Goal: Register for event/course

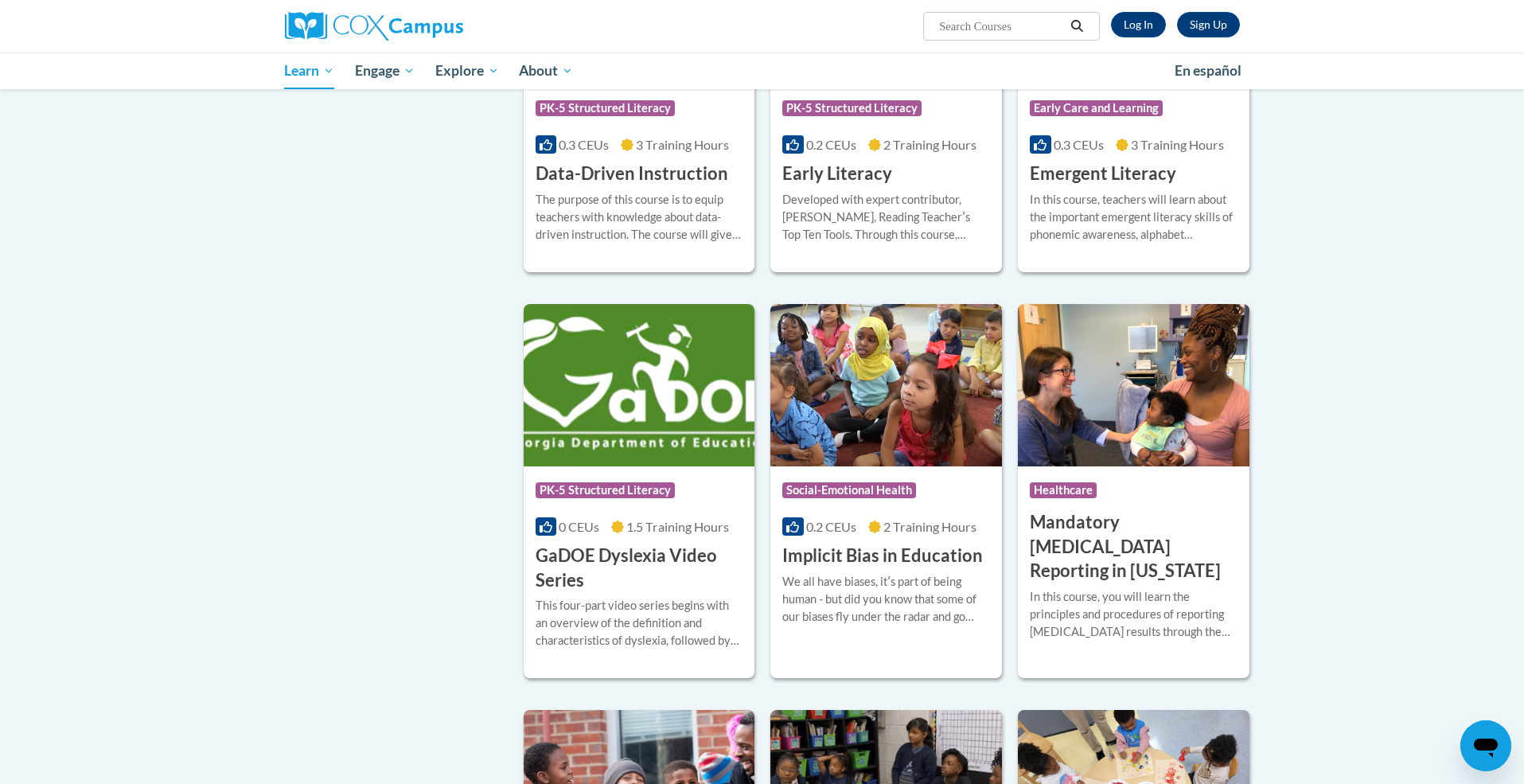
scroll to position [1695, 0]
click at [617, 119] on span "PK-5 Structured Literacy" at bounding box center [606, 109] width 143 height 20
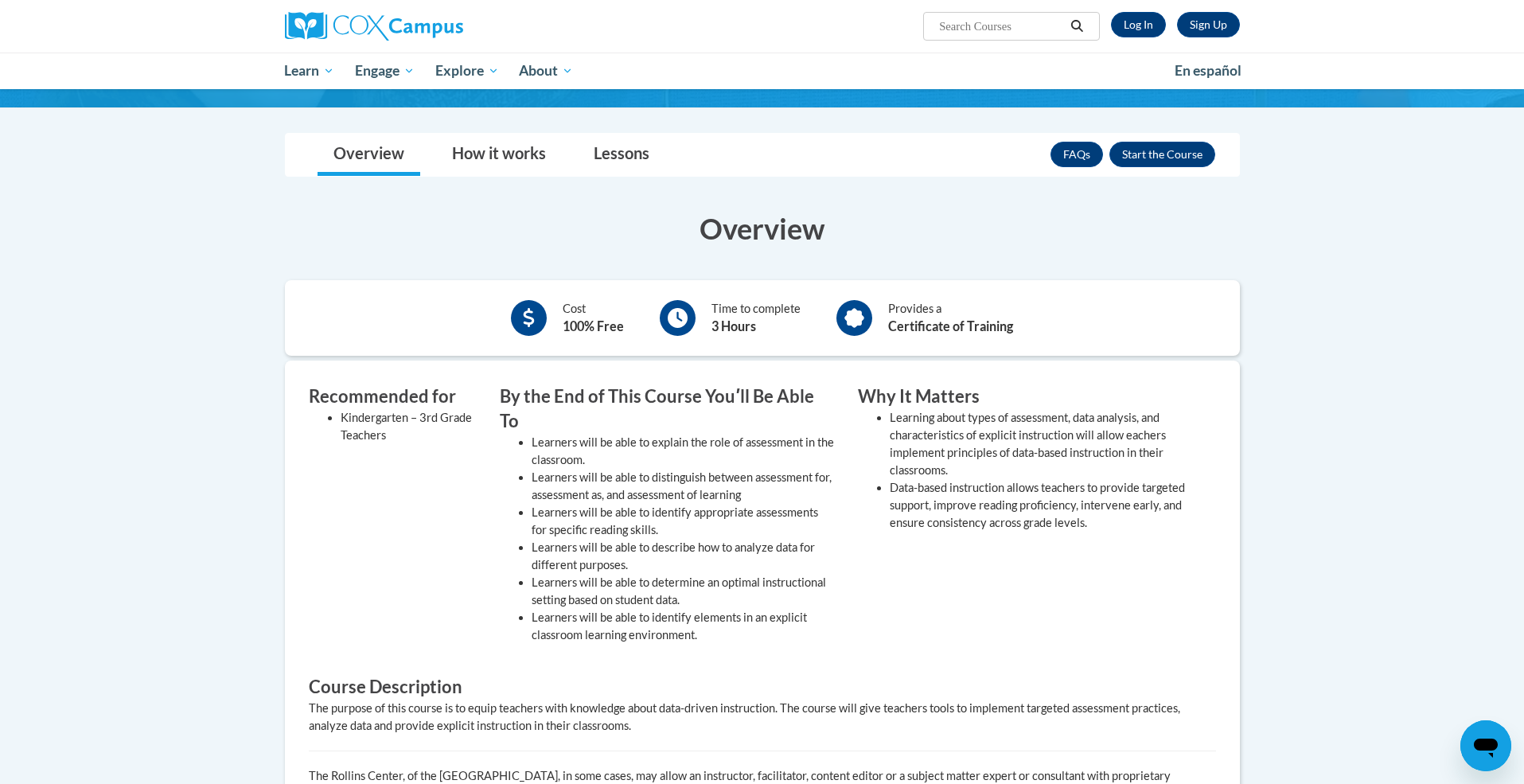
scroll to position [192, 0]
click at [1159, 154] on button "Enroll" at bounding box center [1162, 153] width 106 height 25
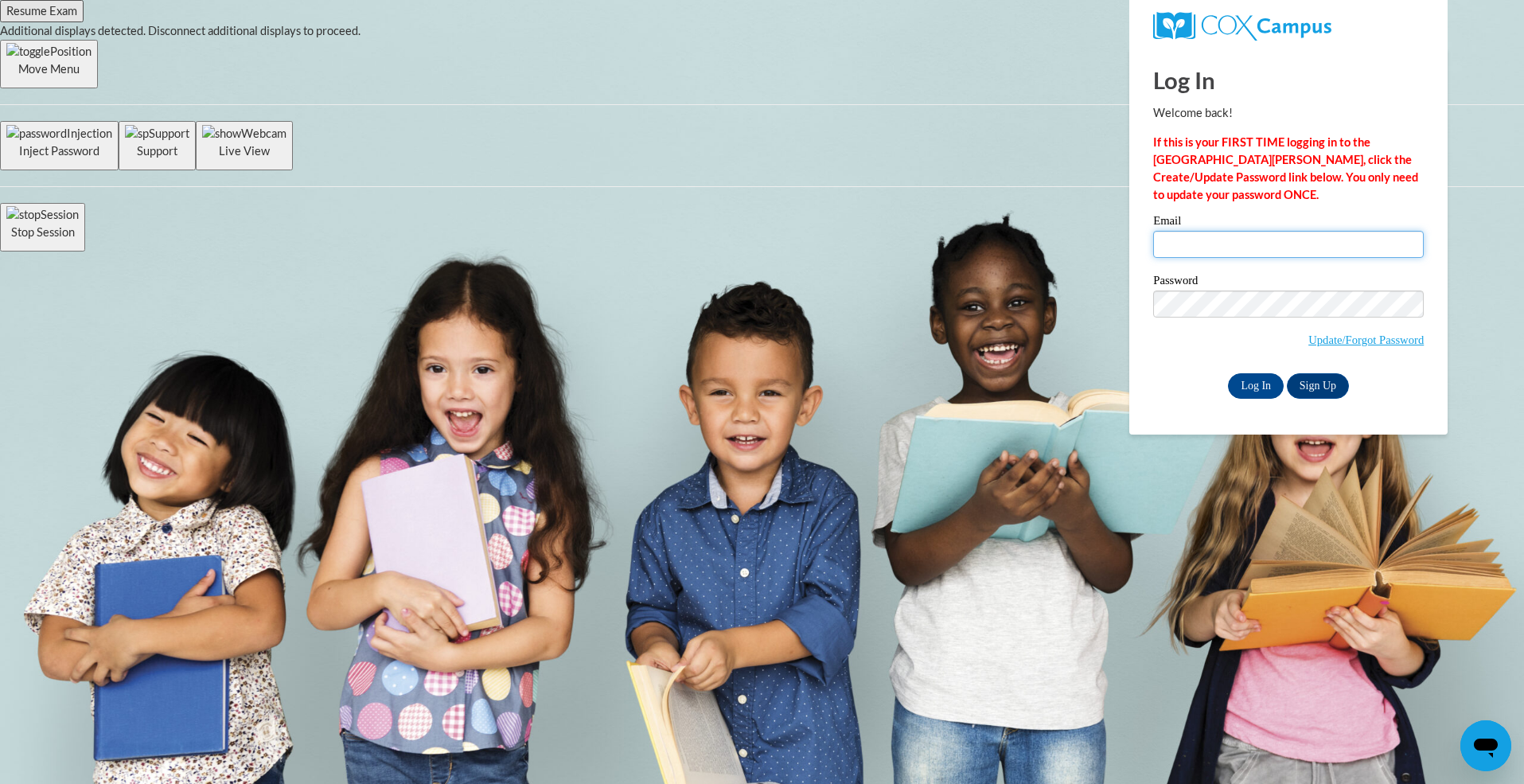
click at [1189, 242] on input "Email" at bounding box center [1288, 244] width 271 height 27
type input "jselbe1@ivytech.edu"
click at [1276, 383] on input "Log In" at bounding box center [1256, 385] width 56 height 25
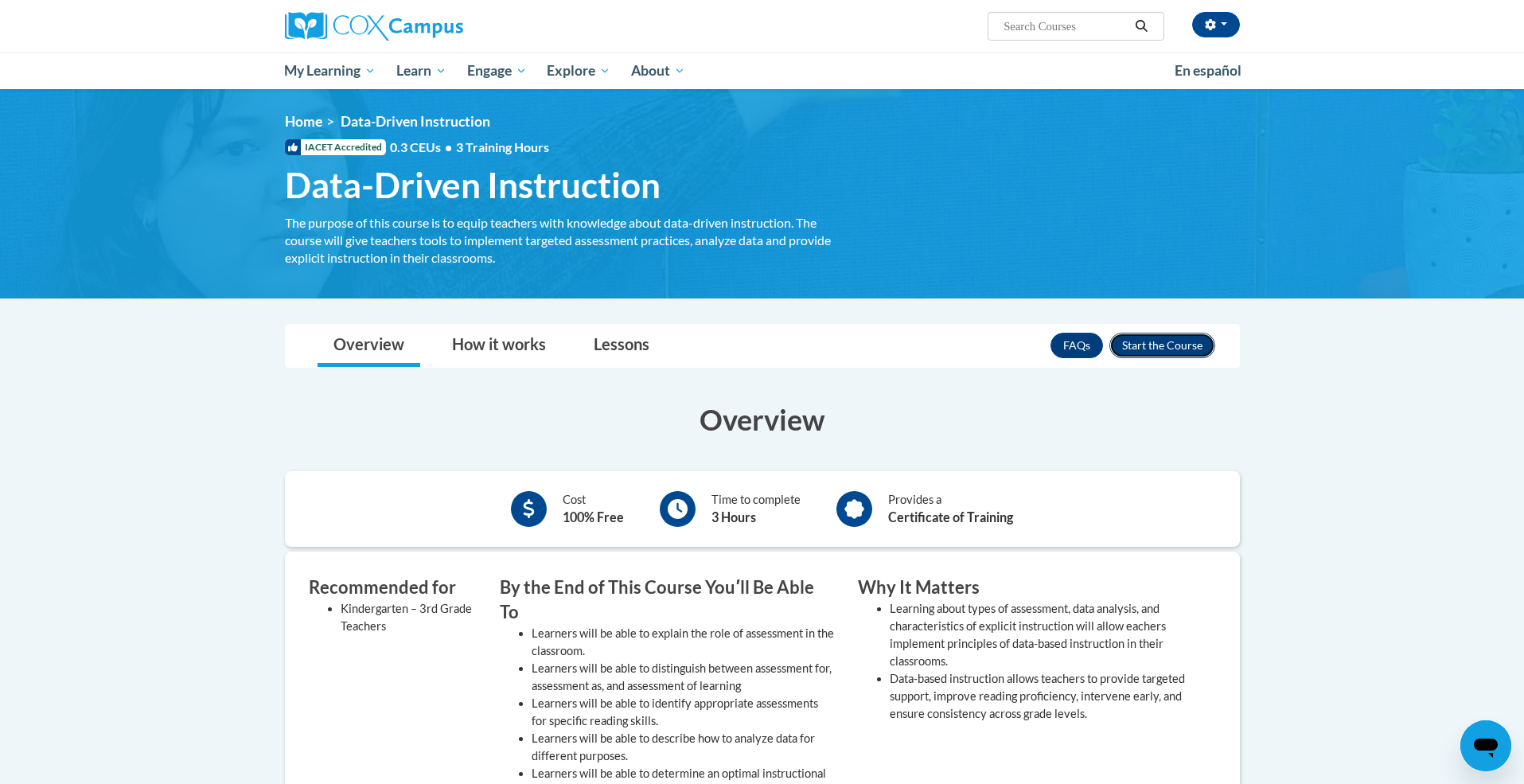
click at [1178, 347] on button "Enroll" at bounding box center [1162, 345] width 106 height 25
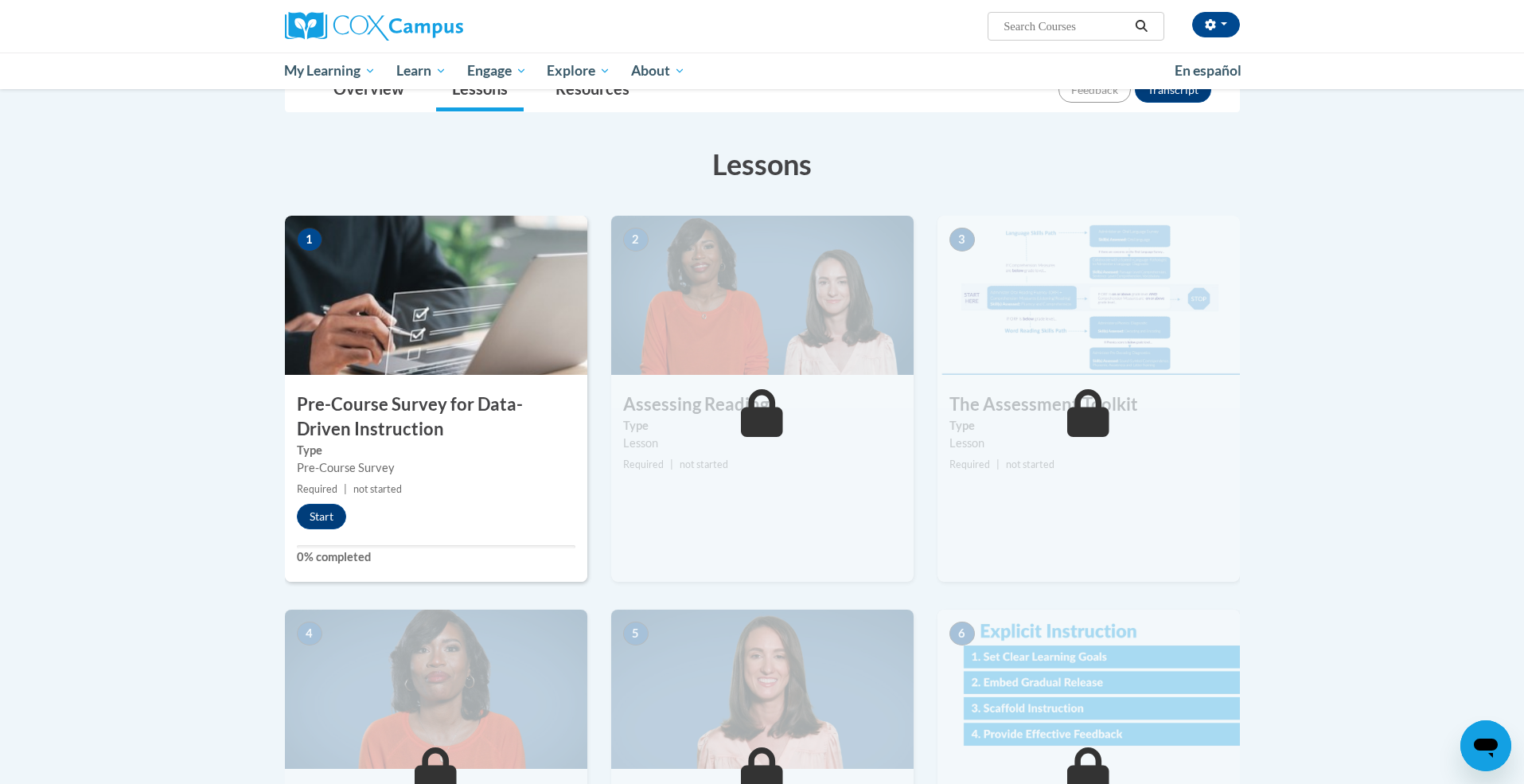
scroll to position [210, 0]
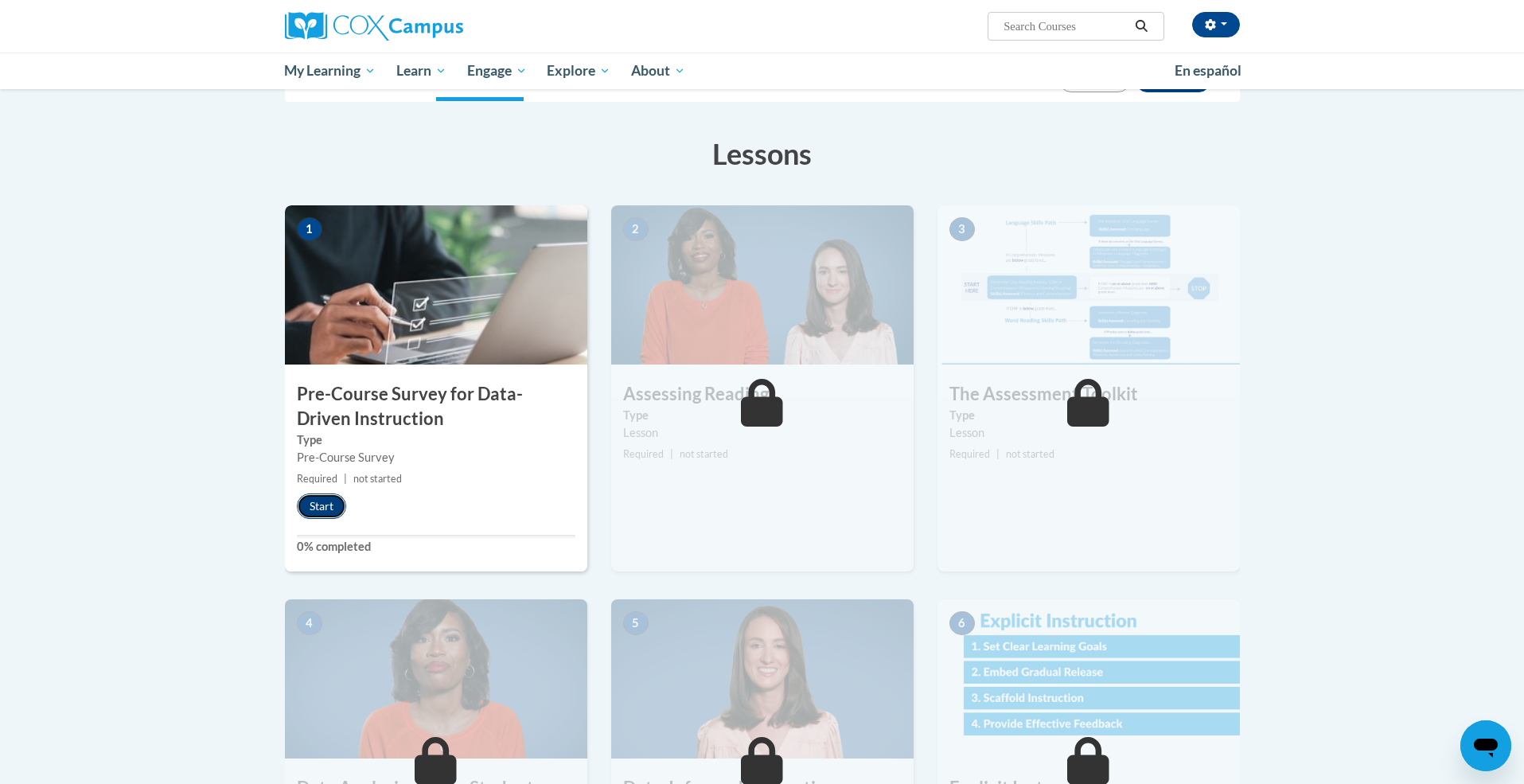
click at [321, 505] on button "Start" at bounding box center [322, 505] width 49 height 25
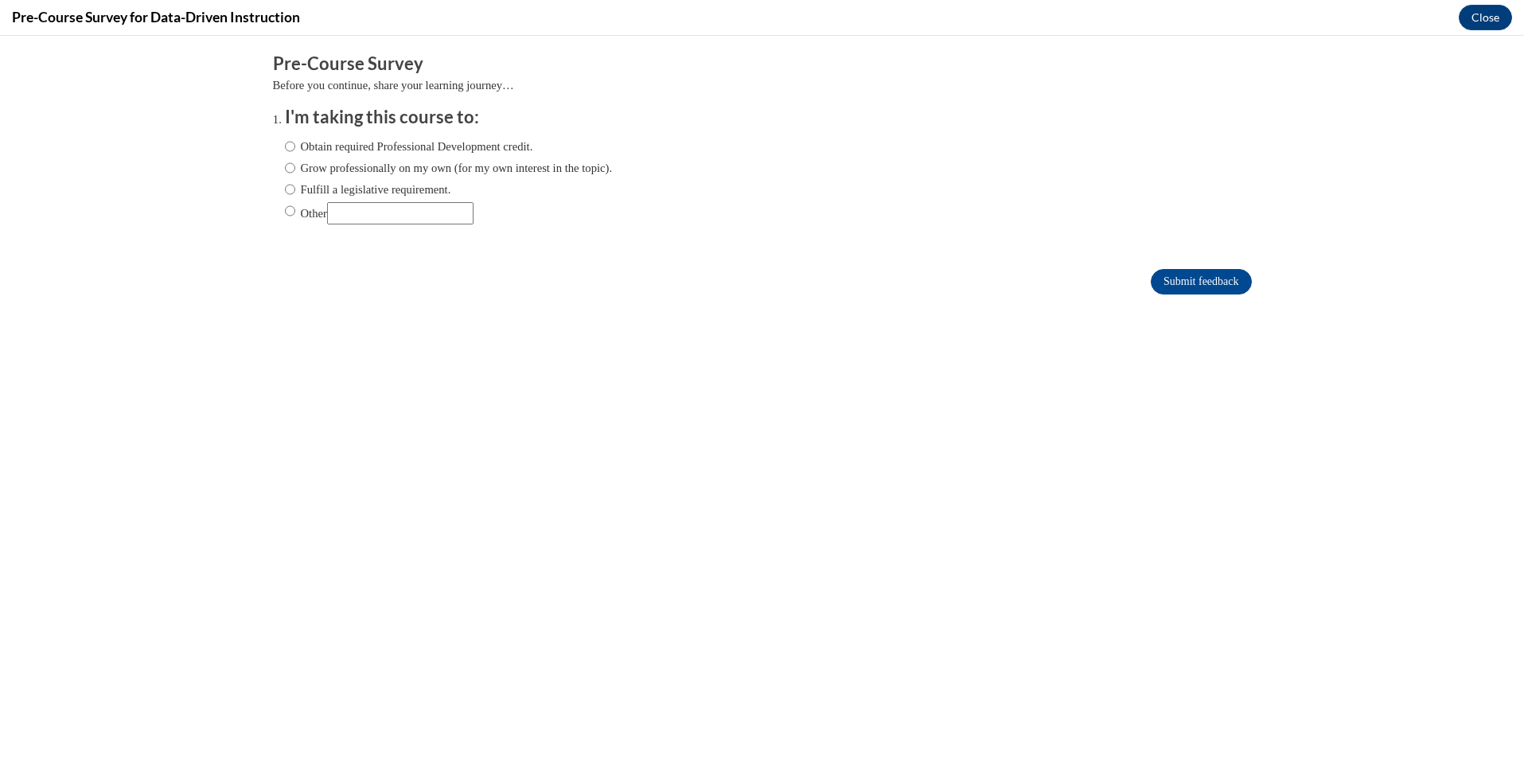
scroll to position [0, 0]
click at [291, 145] on input "Obtain required Professional Development credit." at bounding box center [290, 146] width 11 height 18
radio input "true"
click at [1218, 280] on input "Submit feedback" at bounding box center [1201, 281] width 100 height 25
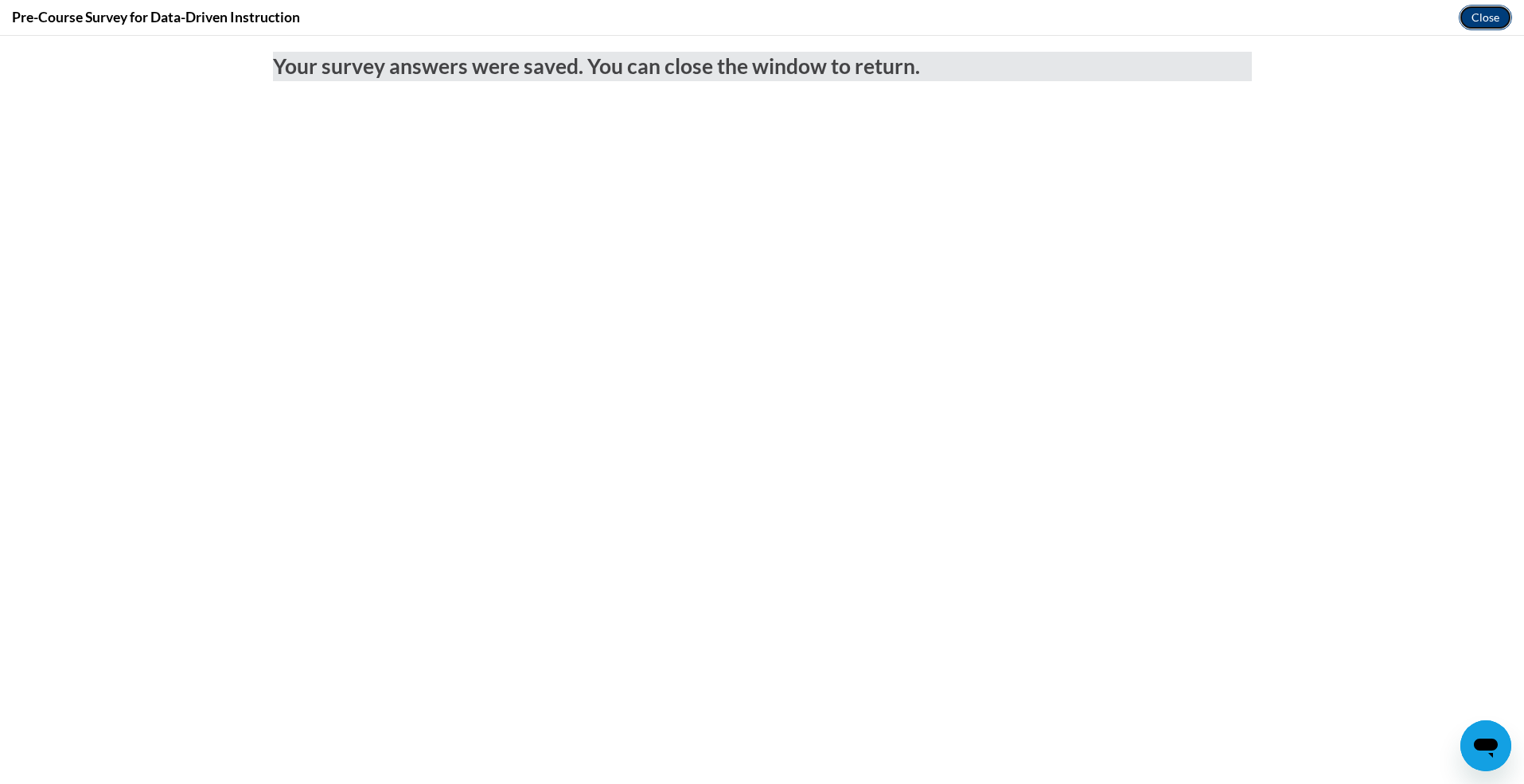
click at [1492, 18] on button "Close" at bounding box center [1485, 17] width 53 height 25
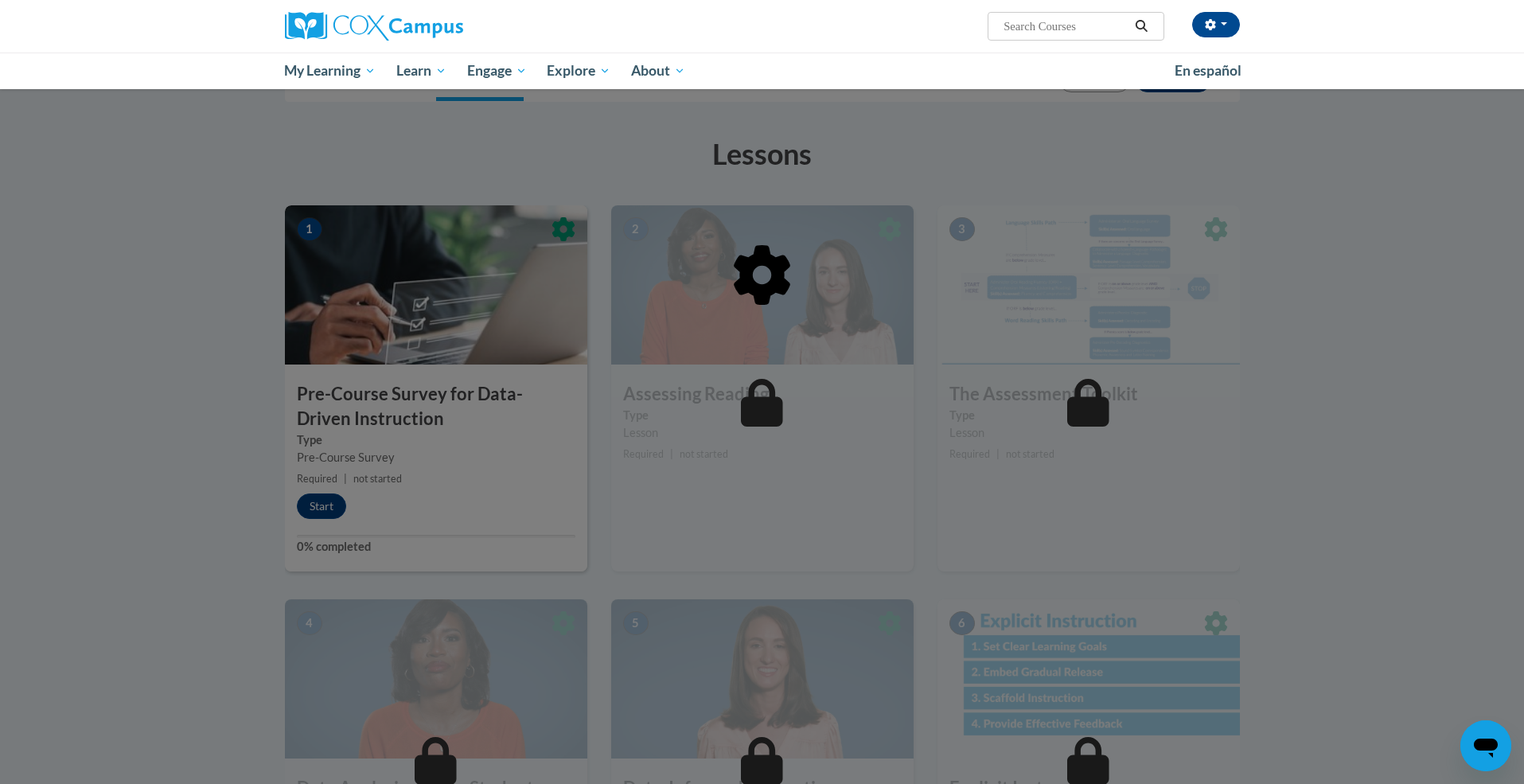
scroll to position [212, 0]
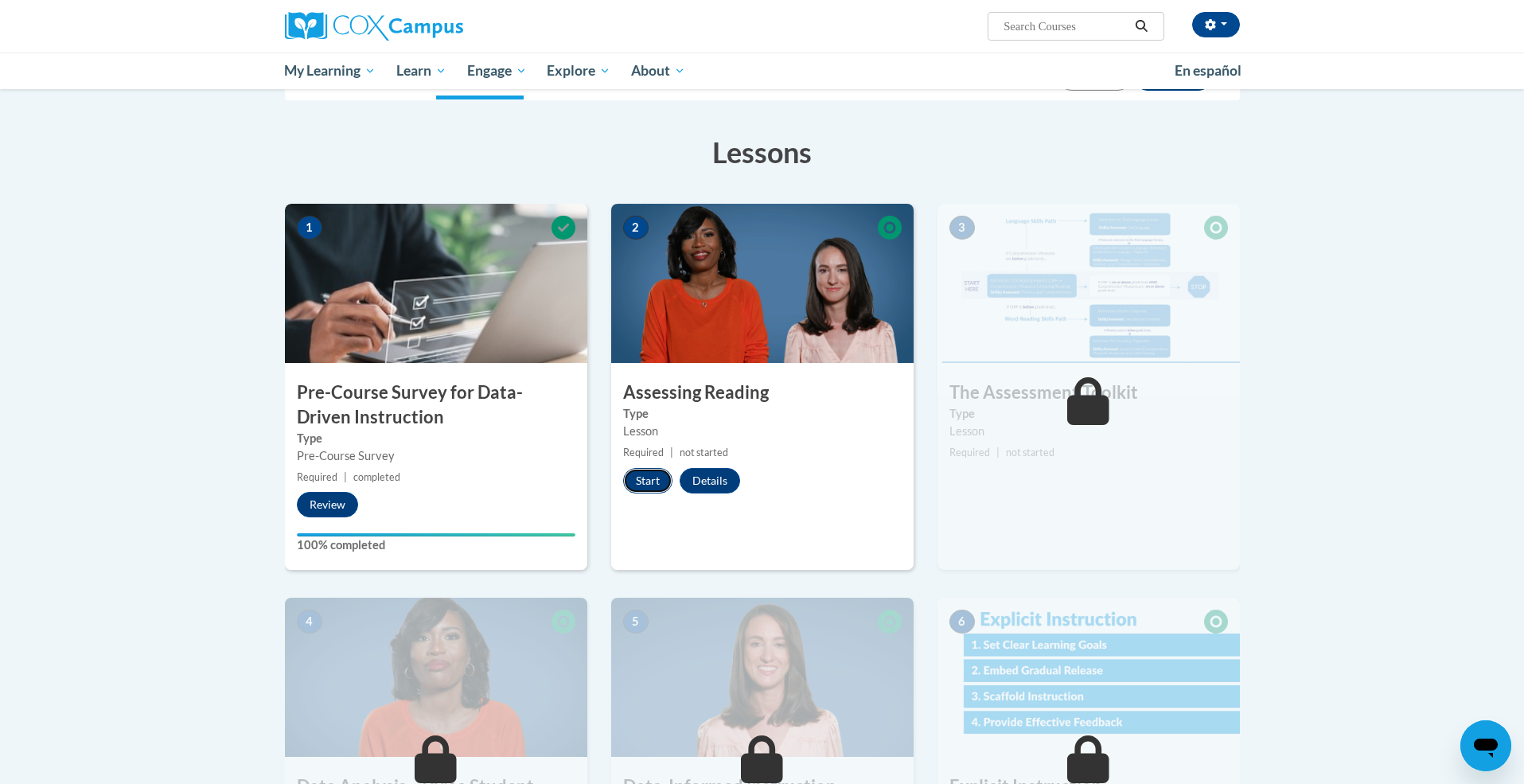
click at [640, 477] on button "Start" at bounding box center [648, 480] width 49 height 25
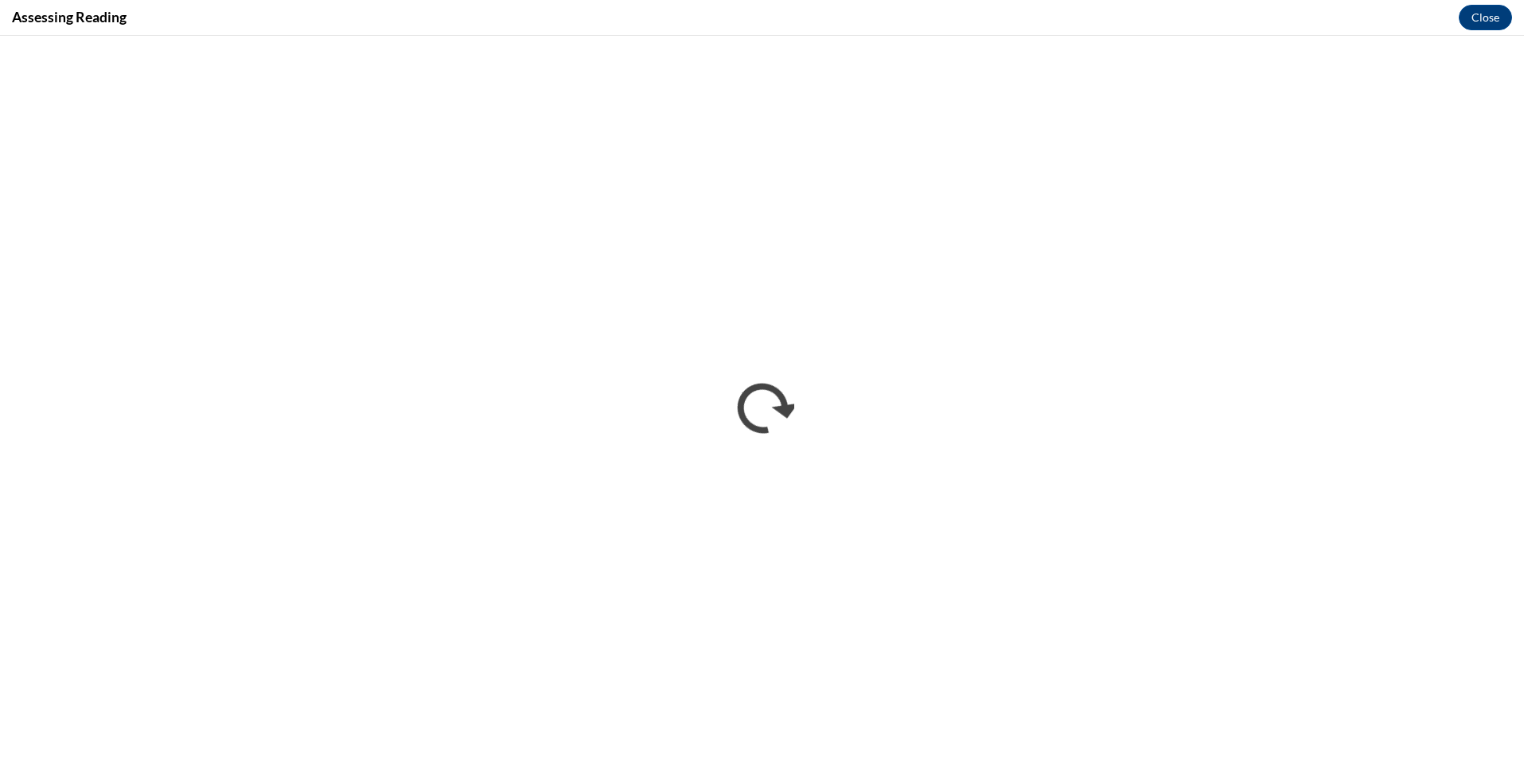
scroll to position [0, 0]
